Goal: Information Seeking & Learning: Learn about a topic

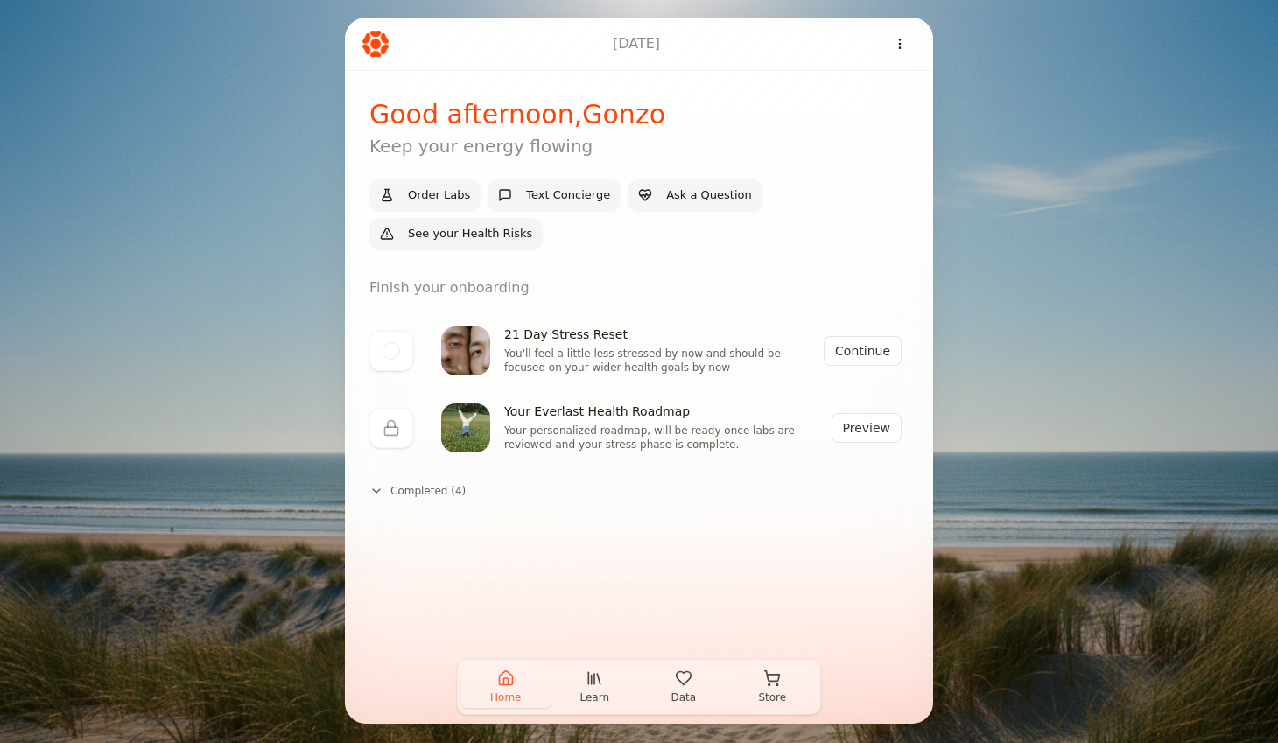
click at [589, 672] on icon "button" at bounding box center [595, 679] width 18 height 18
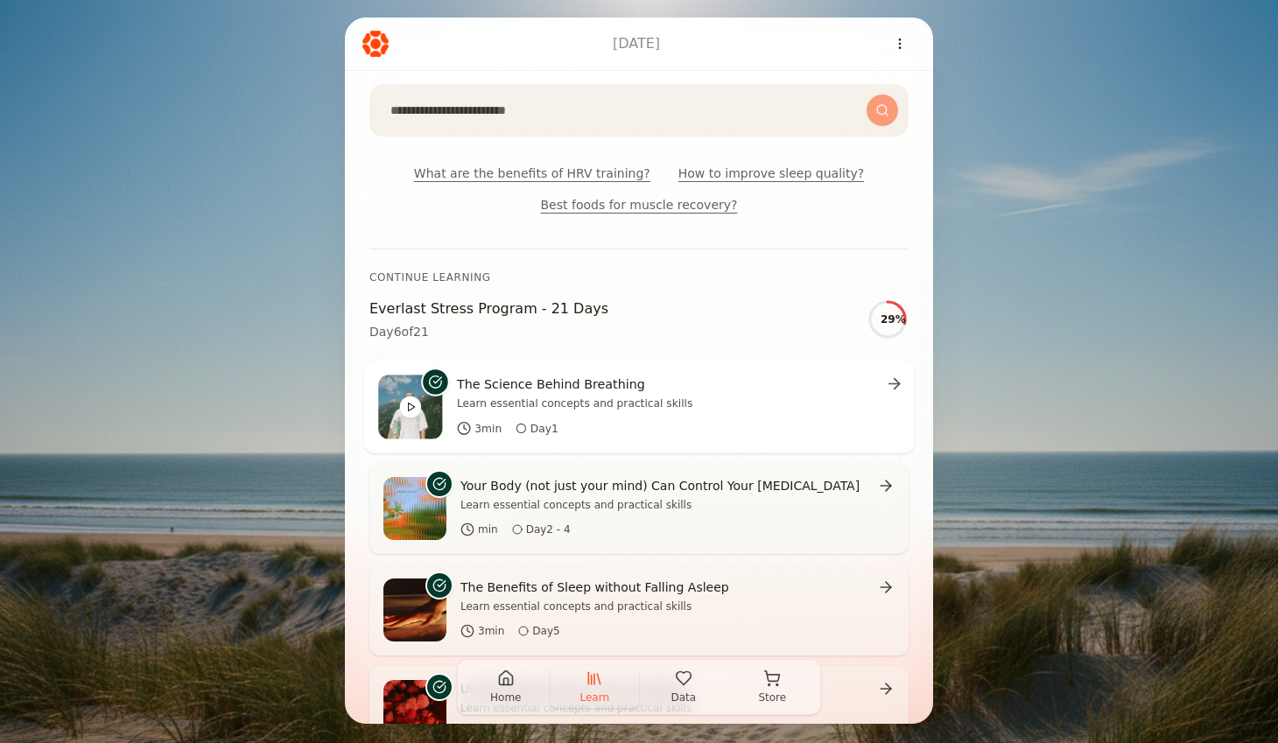
scroll to position [188, 0]
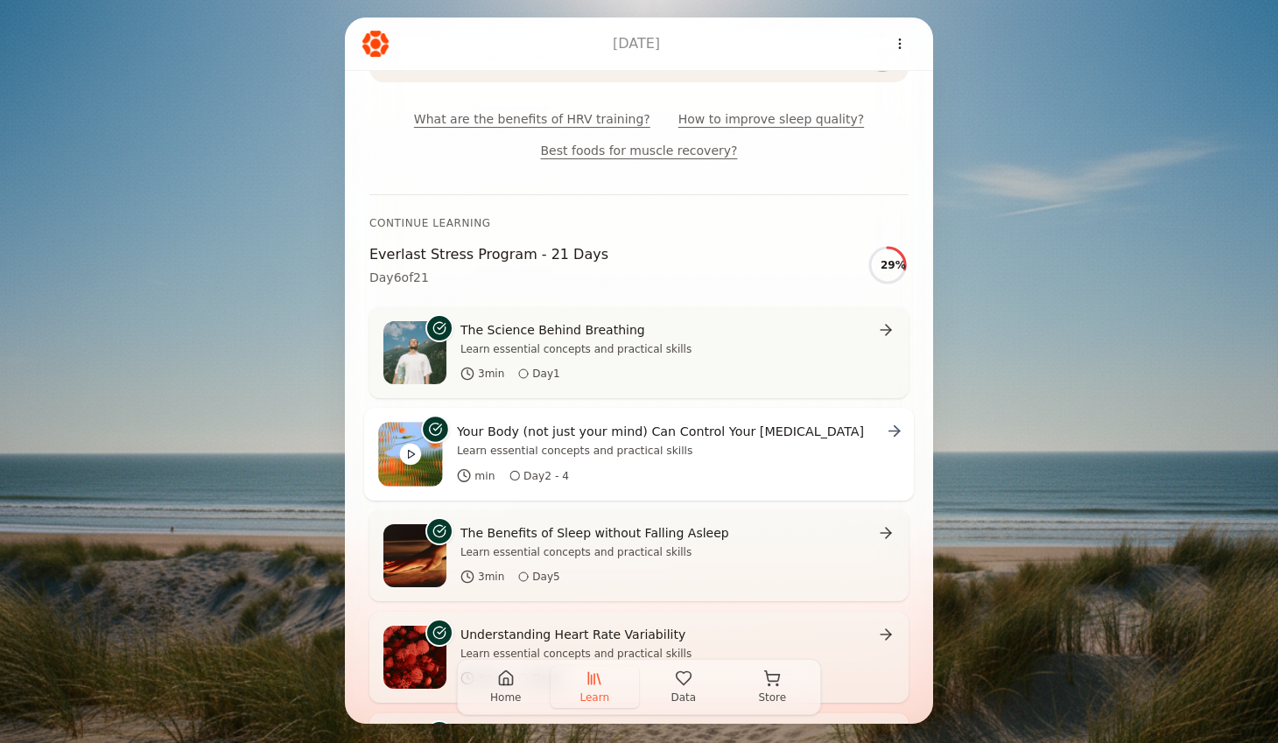
click at [692, 448] on p "Learn essential concepts and practical skills" at bounding box center [660, 451] width 407 height 14
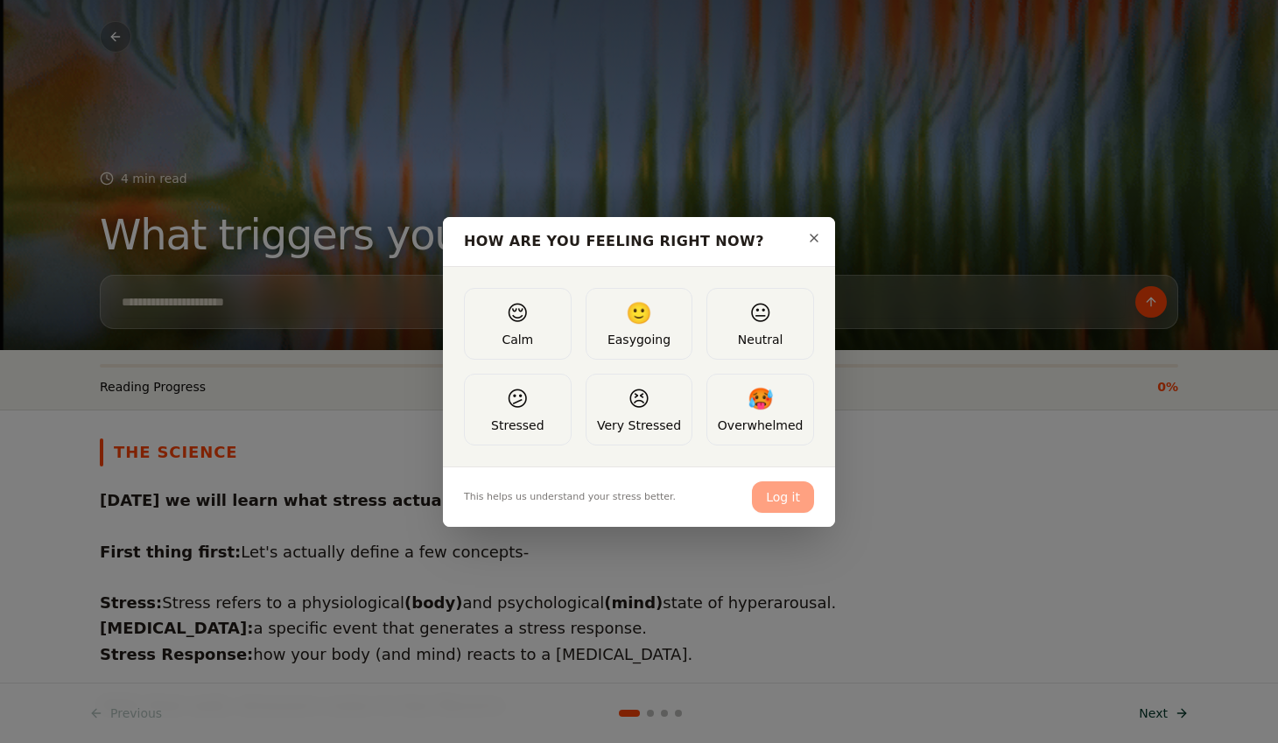
click at [571, 440] on div "😌 Calm 🙂 Easygoing 😐 Neutral 😕 Stressed 😣 Very Stressed 🥵 Overwhelmed" at bounding box center [639, 367] width 350 height 158
click at [553, 437] on button "😕 Stressed" at bounding box center [518, 410] width 108 height 72
click at [784, 502] on button "Log it" at bounding box center [783, 498] width 62 height 32
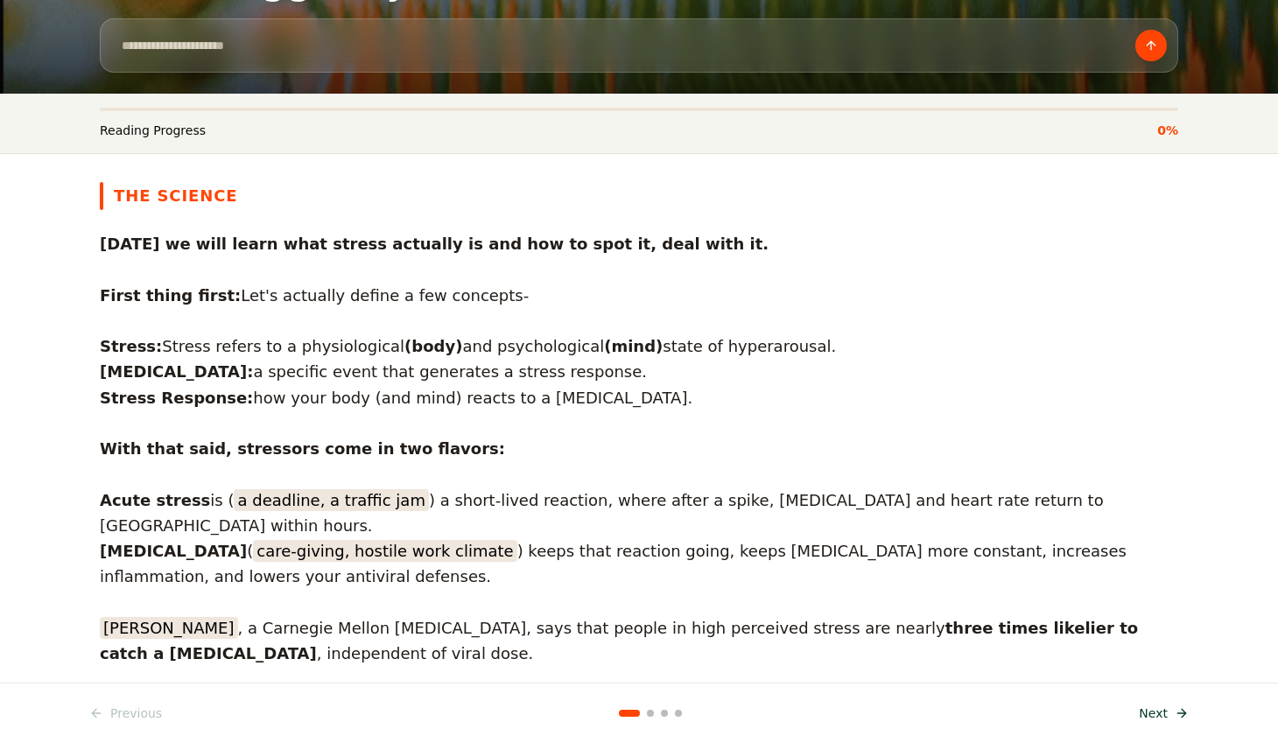
scroll to position [264, 0]
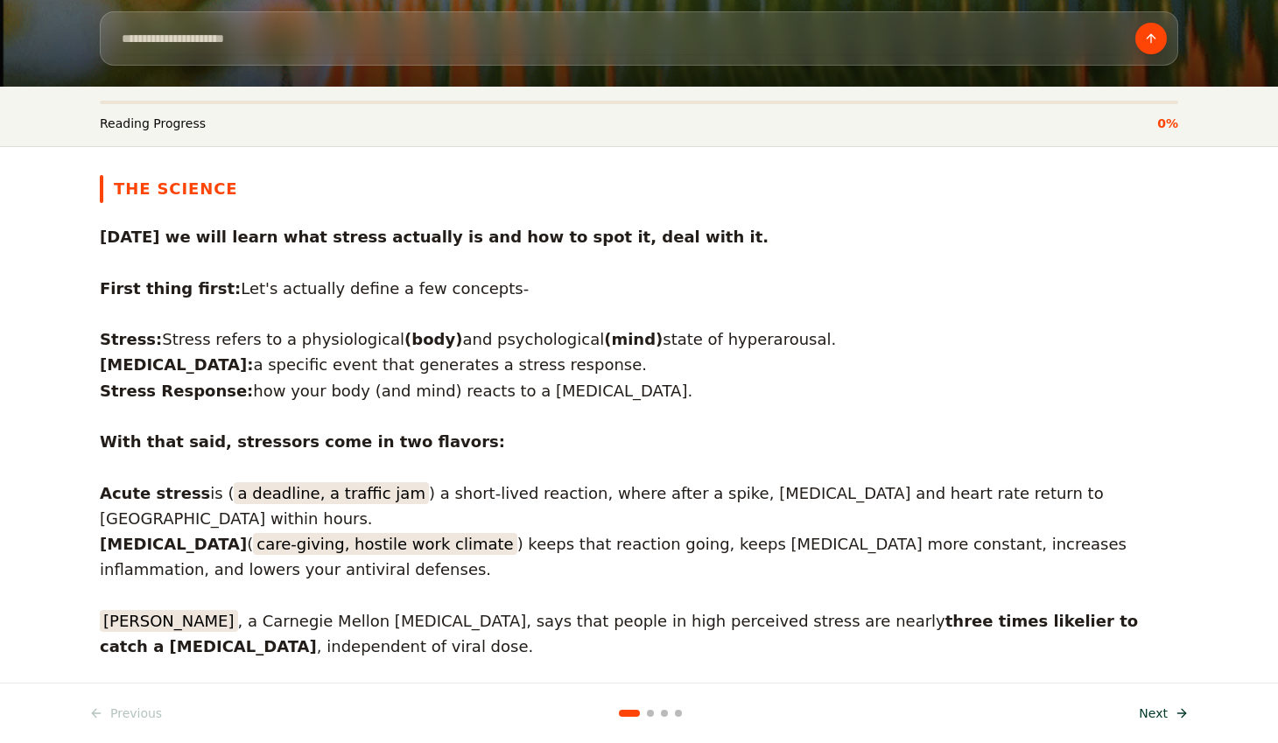
click at [1165, 714] on button "Next" at bounding box center [1164, 714] width 71 height 32
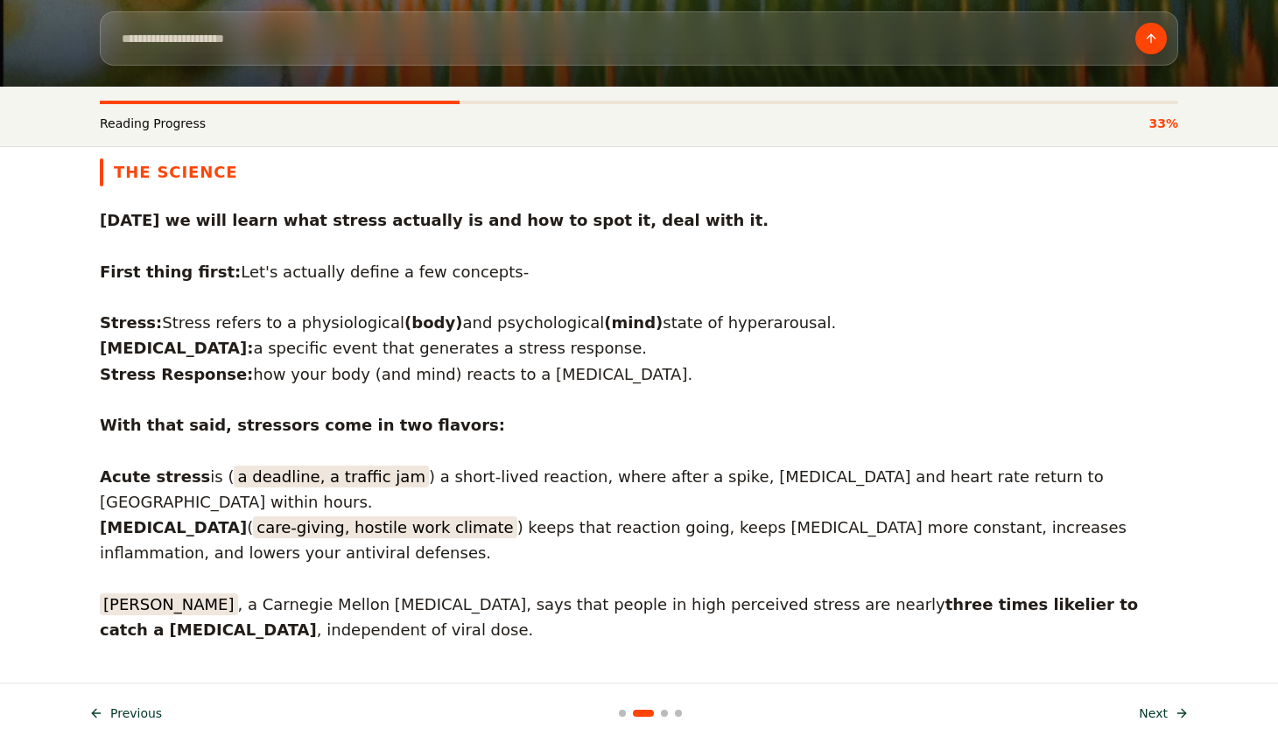
scroll to position [0, 0]
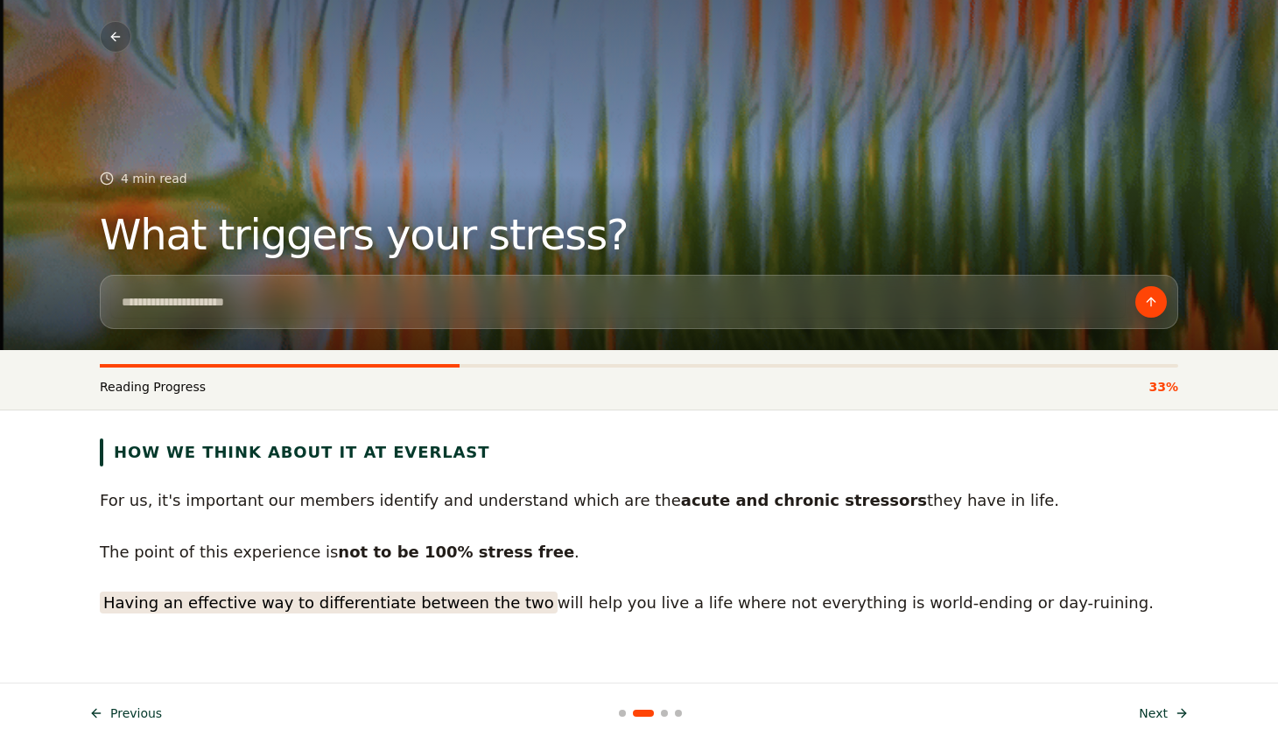
click at [1179, 718] on button "Next" at bounding box center [1164, 714] width 71 height 32
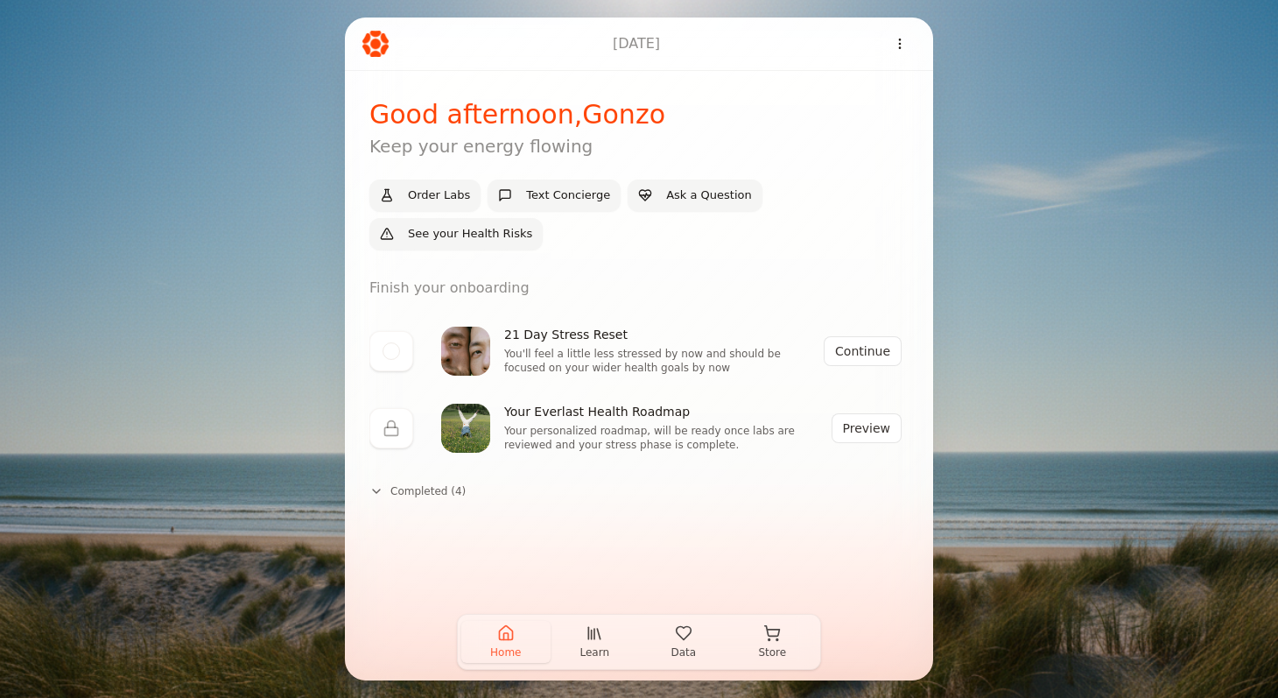
click at [597, 637] on icon "button" at bounding box center [595, 633] width 18 height 18
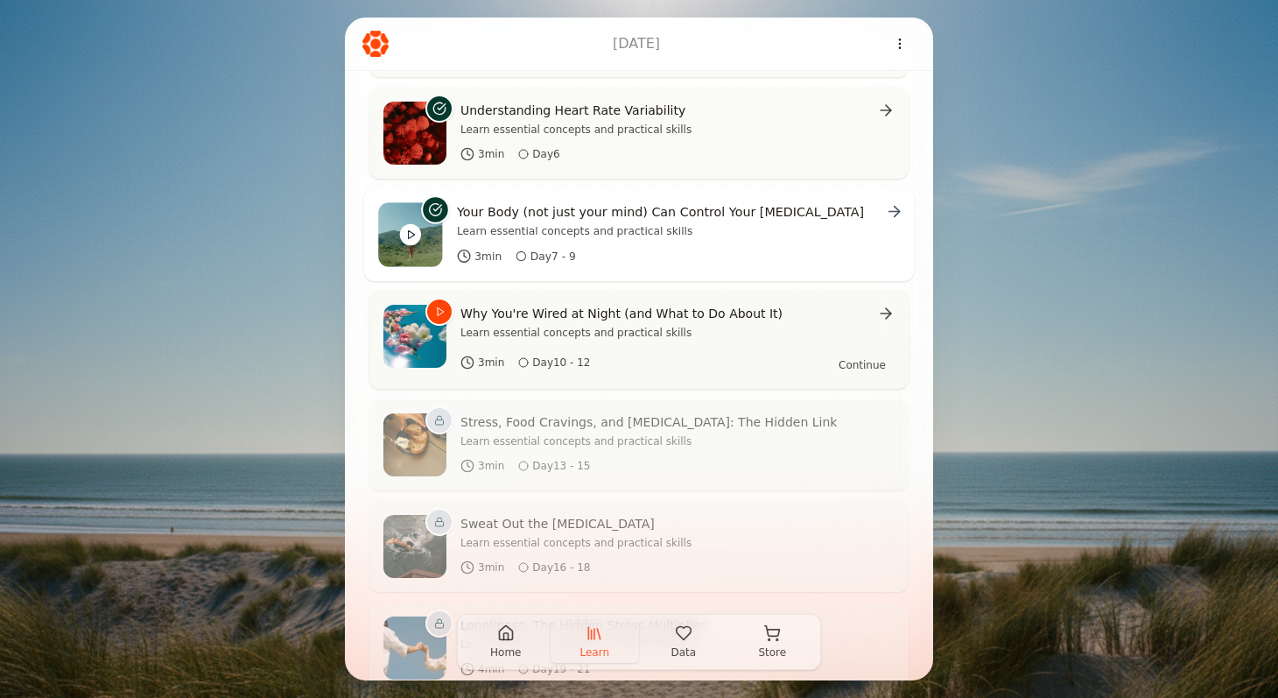
scroll to position [768, 0]
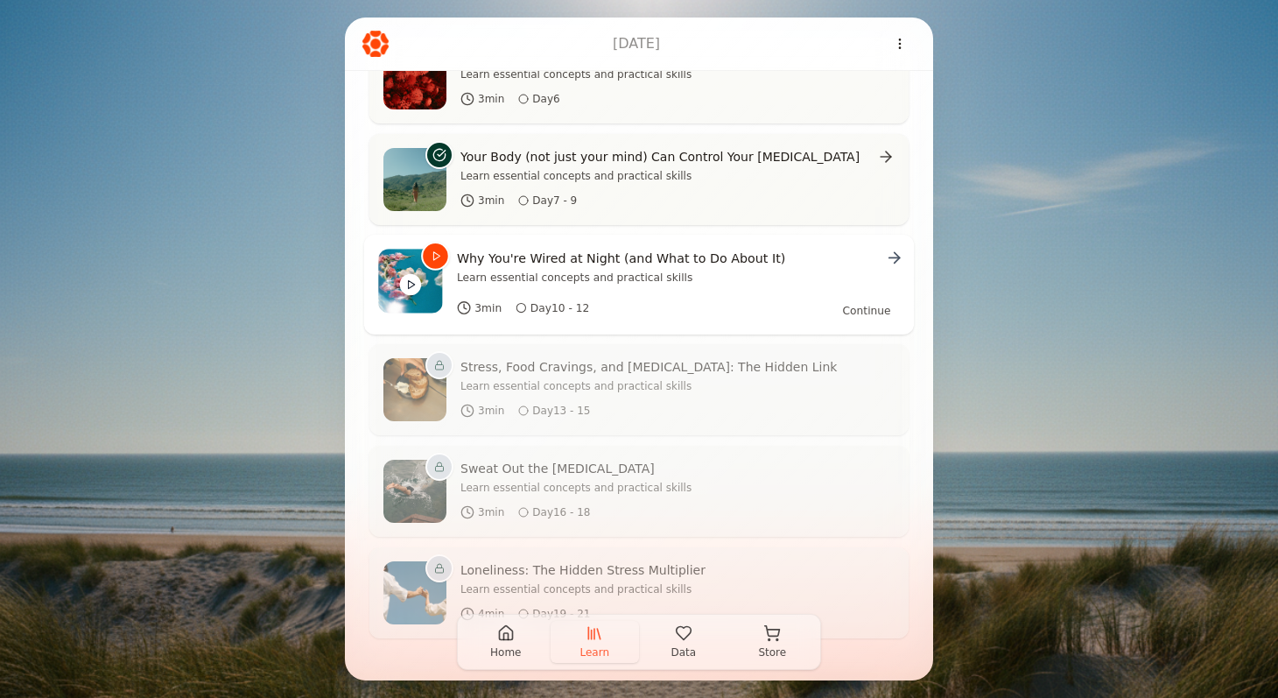
click at [886, 262] on icon at bounding box center [895, 258] width 18 height 18
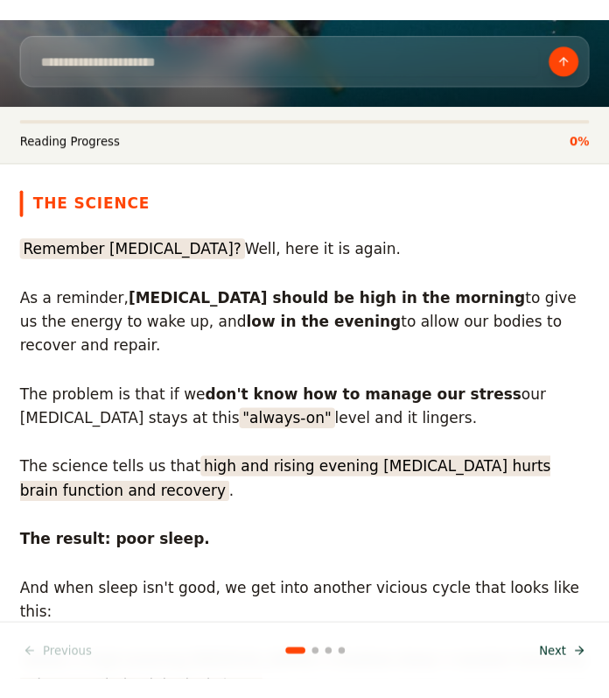
scroll to position [218, 0]
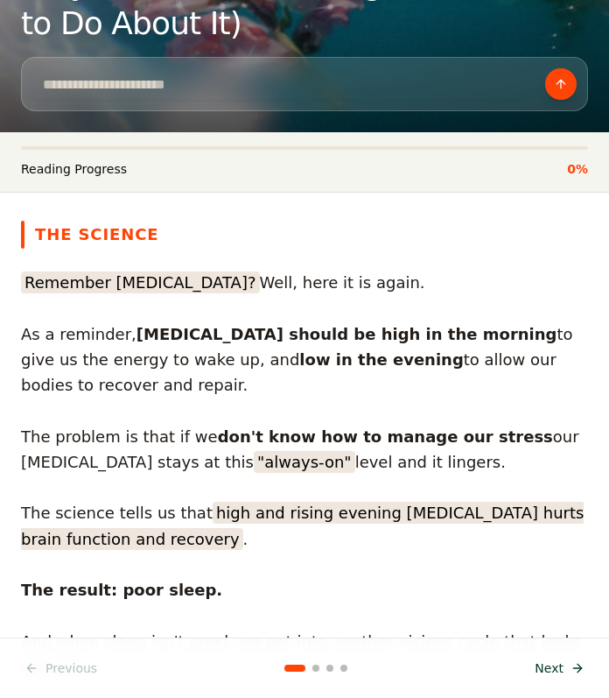
click at [569, 671] on button "Next" at bounding box center [559, 668] width 71 height 32
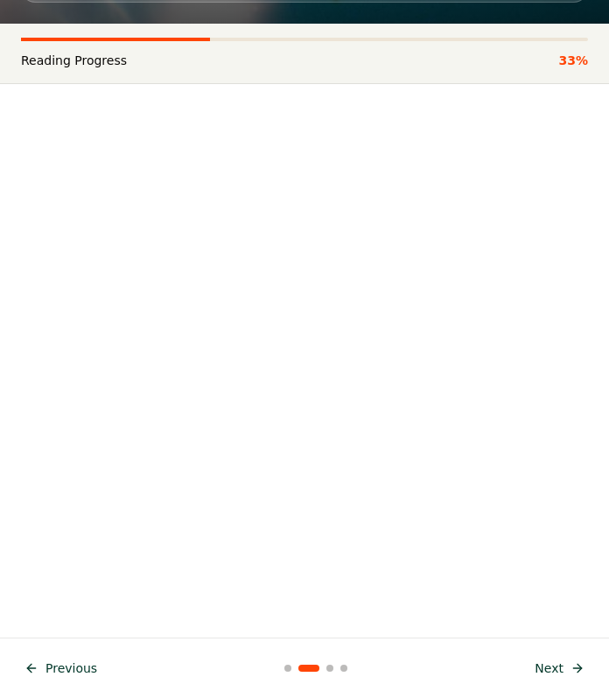
scroll to position [334, 0]
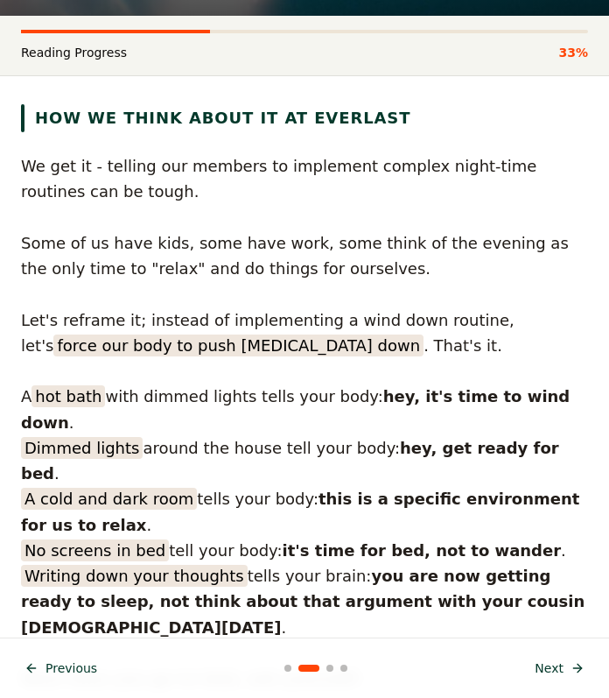
click at [569, 671] on button "Next" at bounding box center [559, 668] width 71 height 32
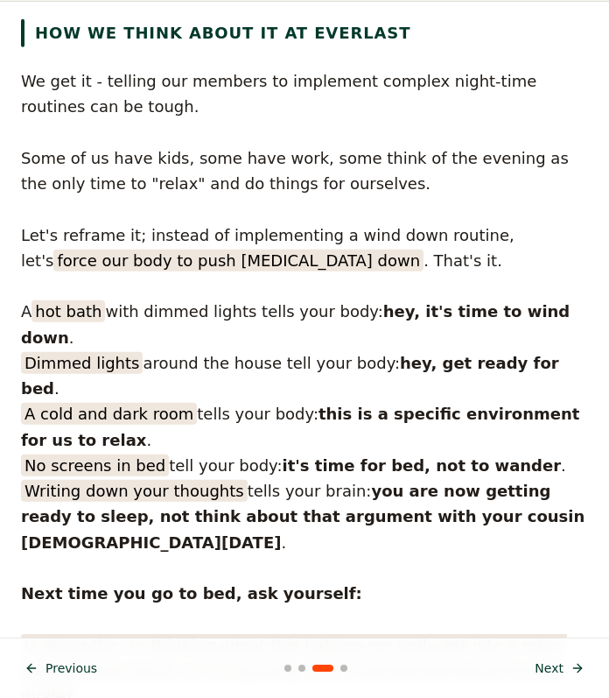
scroll to position [386, 0]
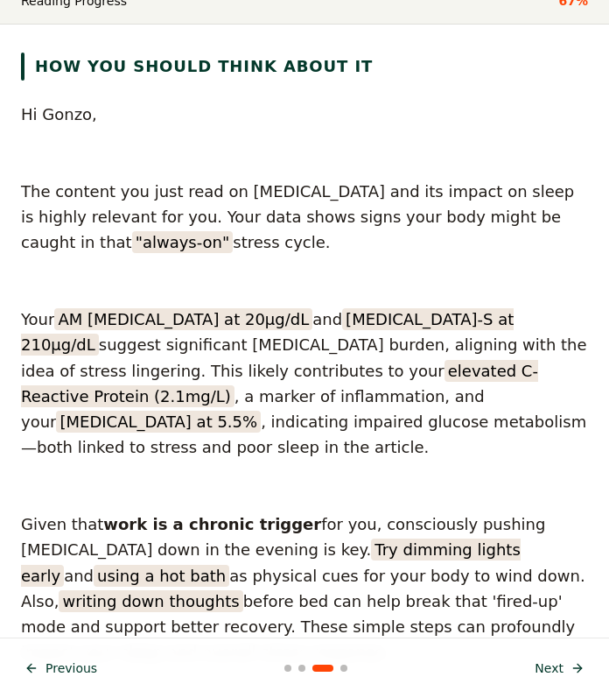
click at [568, 672] on button "Next" at bounding box center [559, 668] width 71 height 32
